Goal: Find specific page/section: Find specific page/section

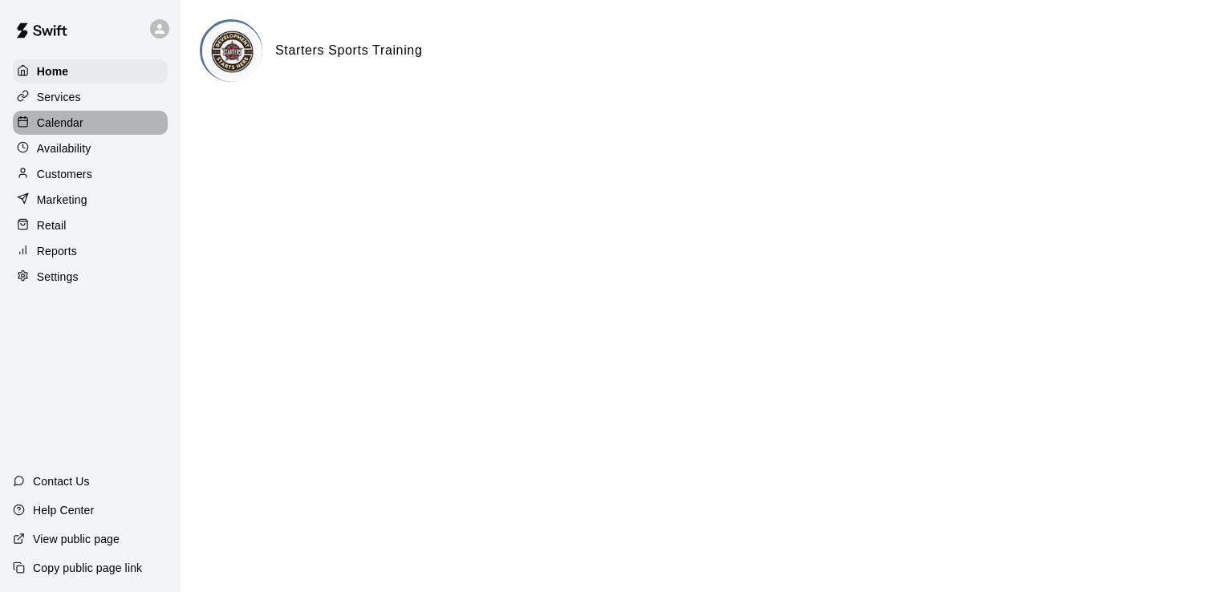
click at [67, 129] on p "Calendar" at bounding box center [60, 123] width 47 height 16
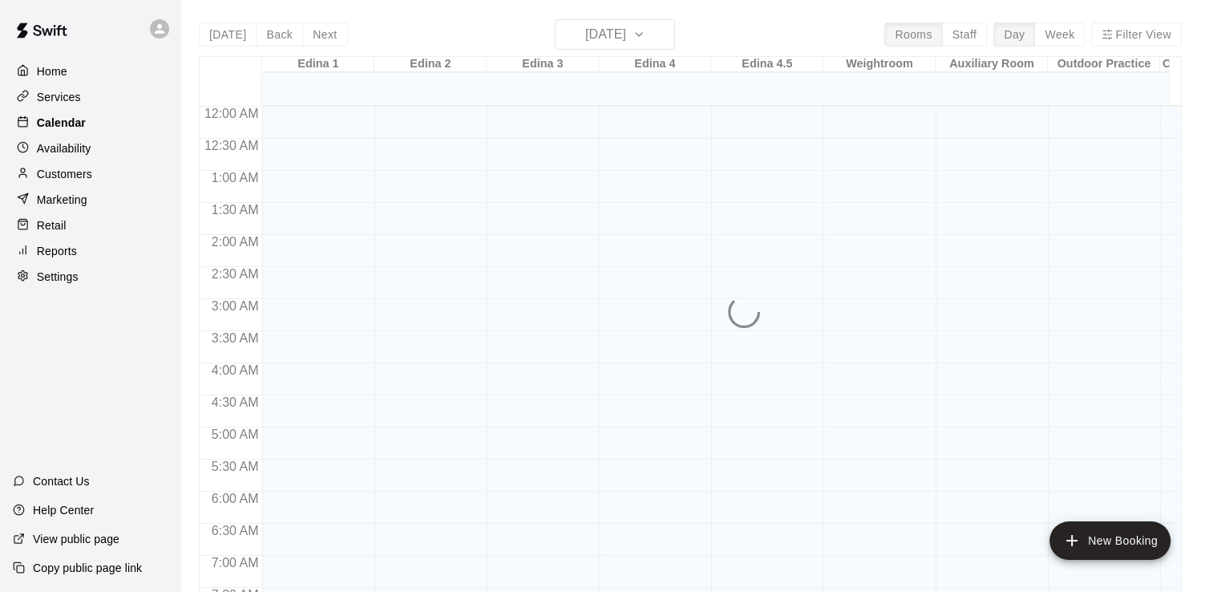
scroll to position [986, 0]
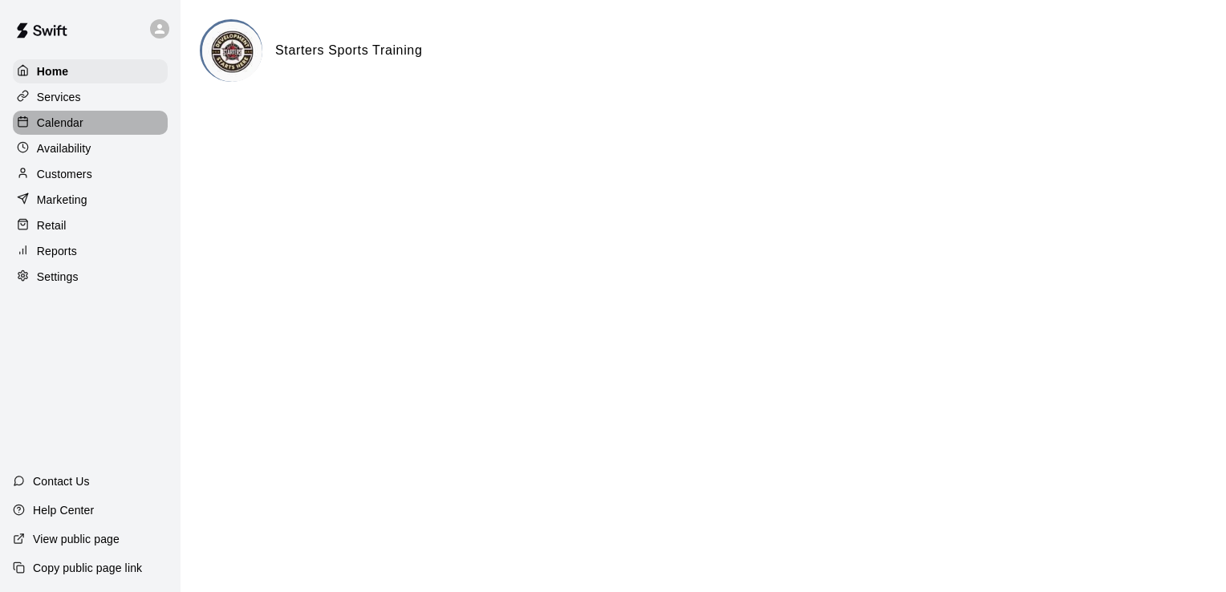
click at [90, 129] on div "Calendar" at bounding box center [90, 123] width 155 height 24
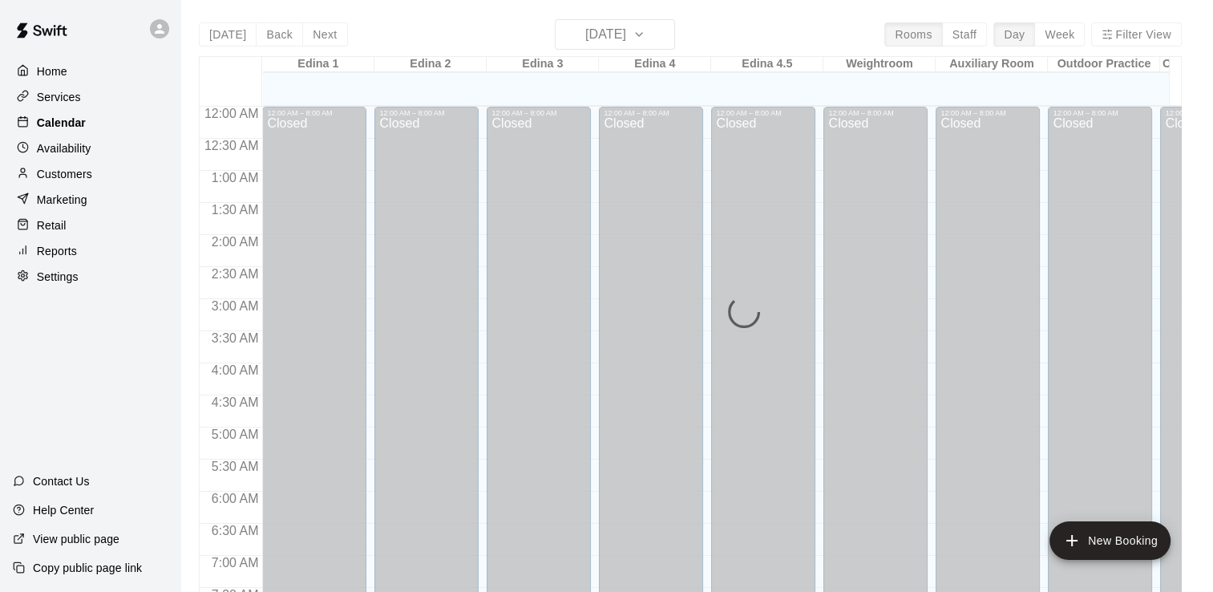
scroll to position [986, 0]
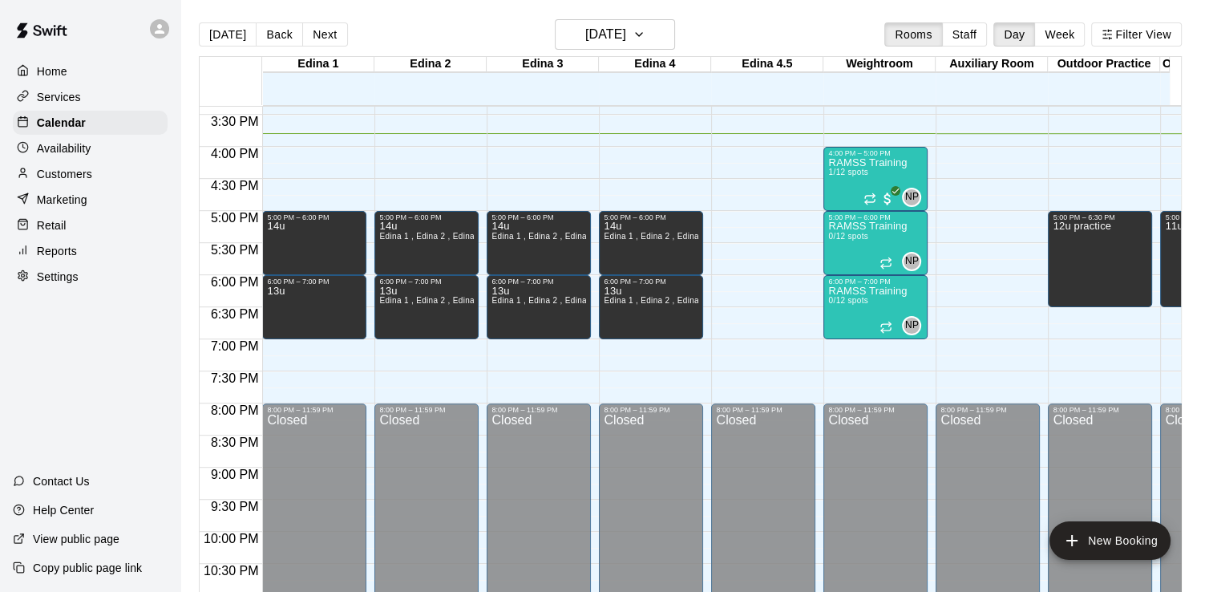
click at [817, 354] on div at bounding box center [767, 347] width 111 height 16
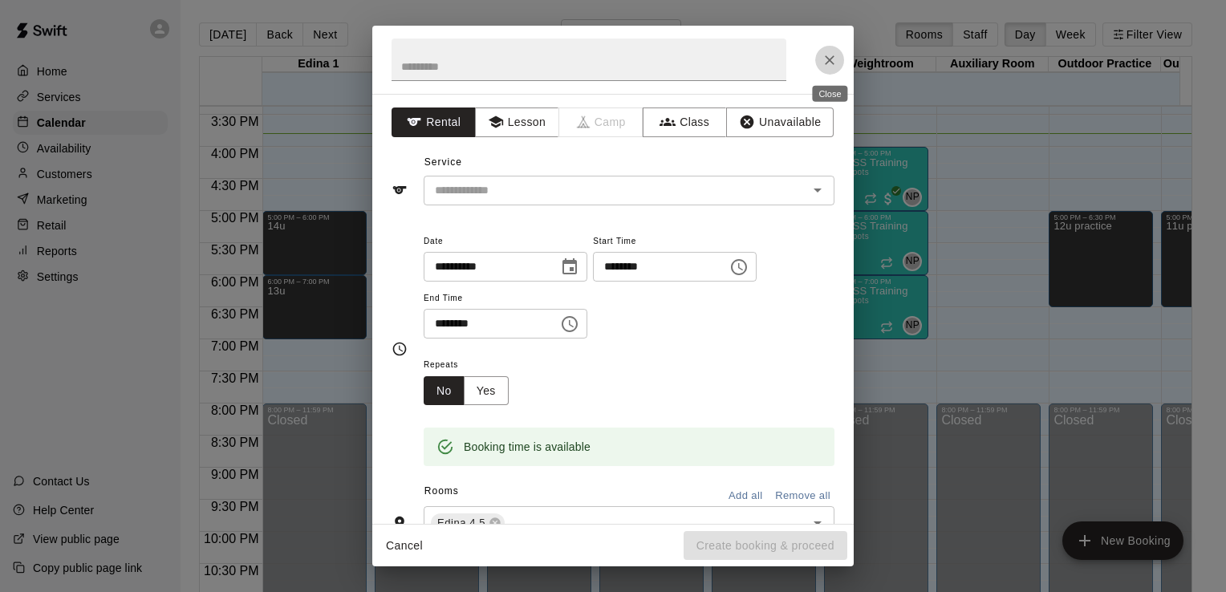
click at [833, 65] on icon "Close" at bounding box center [829, 60] width 16 height 16
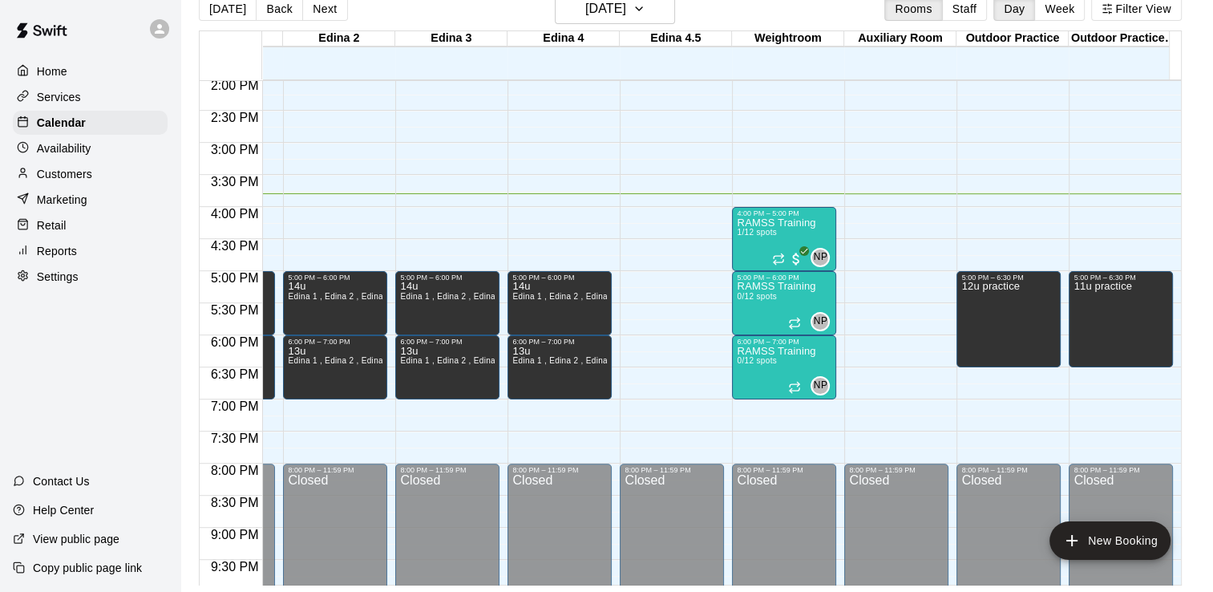
scroll to position [844, 92]
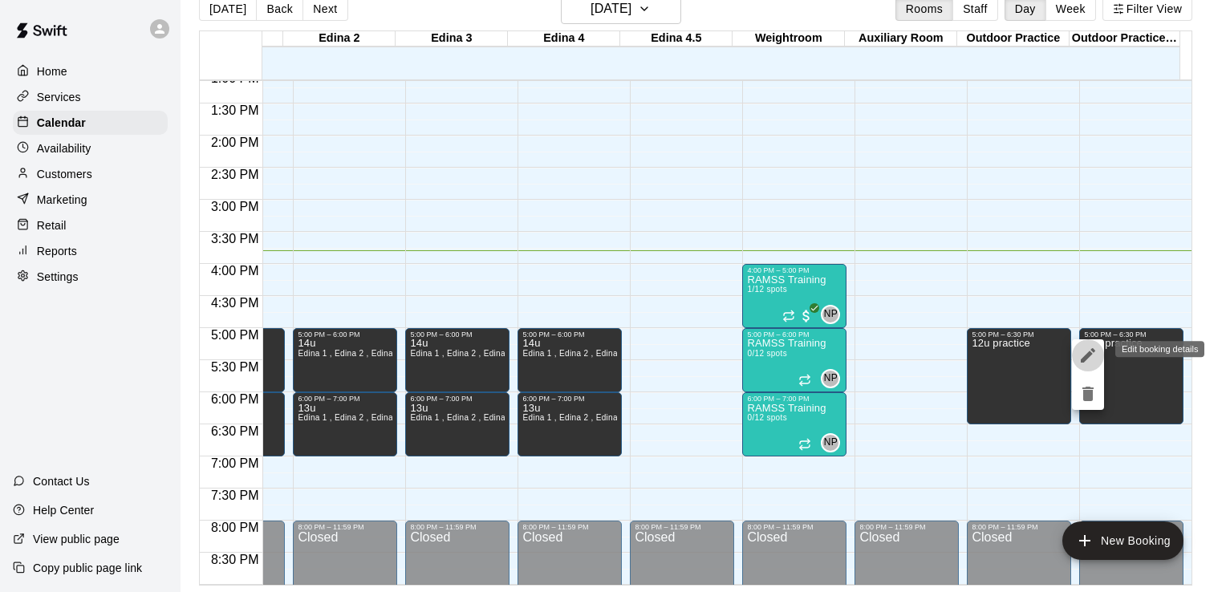
click at [1090, 350] on icon "edit" at bounding box center [1087, 355] width 19 height 19
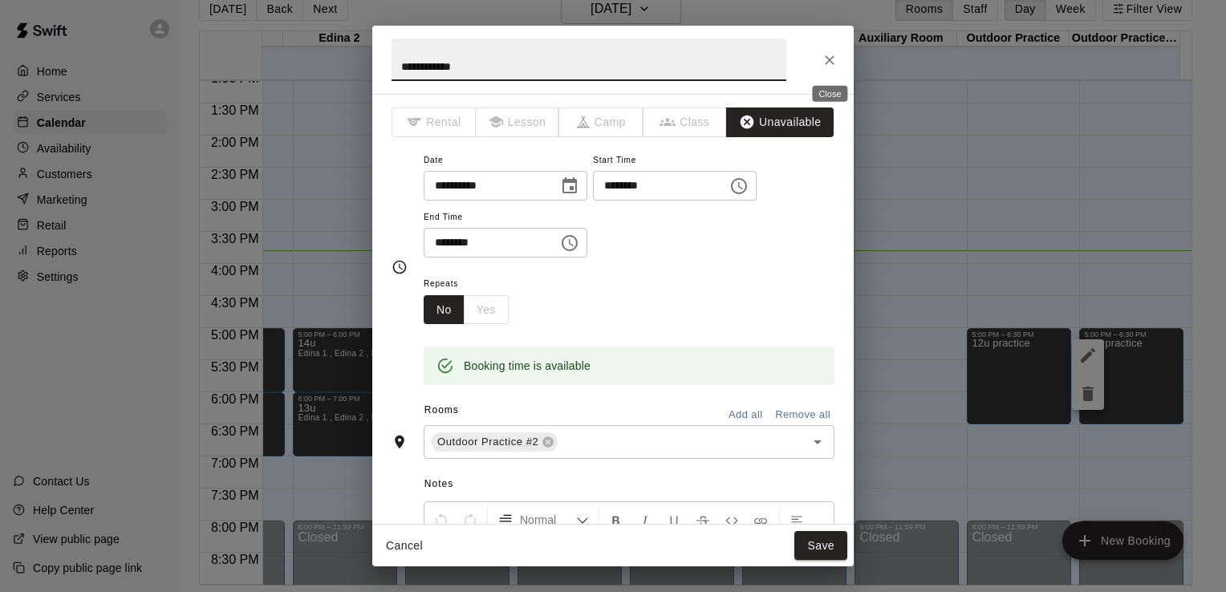
click at [831, 56] on icon "Close" at bounding box center [829, 60] width 16 height 16
